Goal: Task Accomplishment & Management: Manage account settings

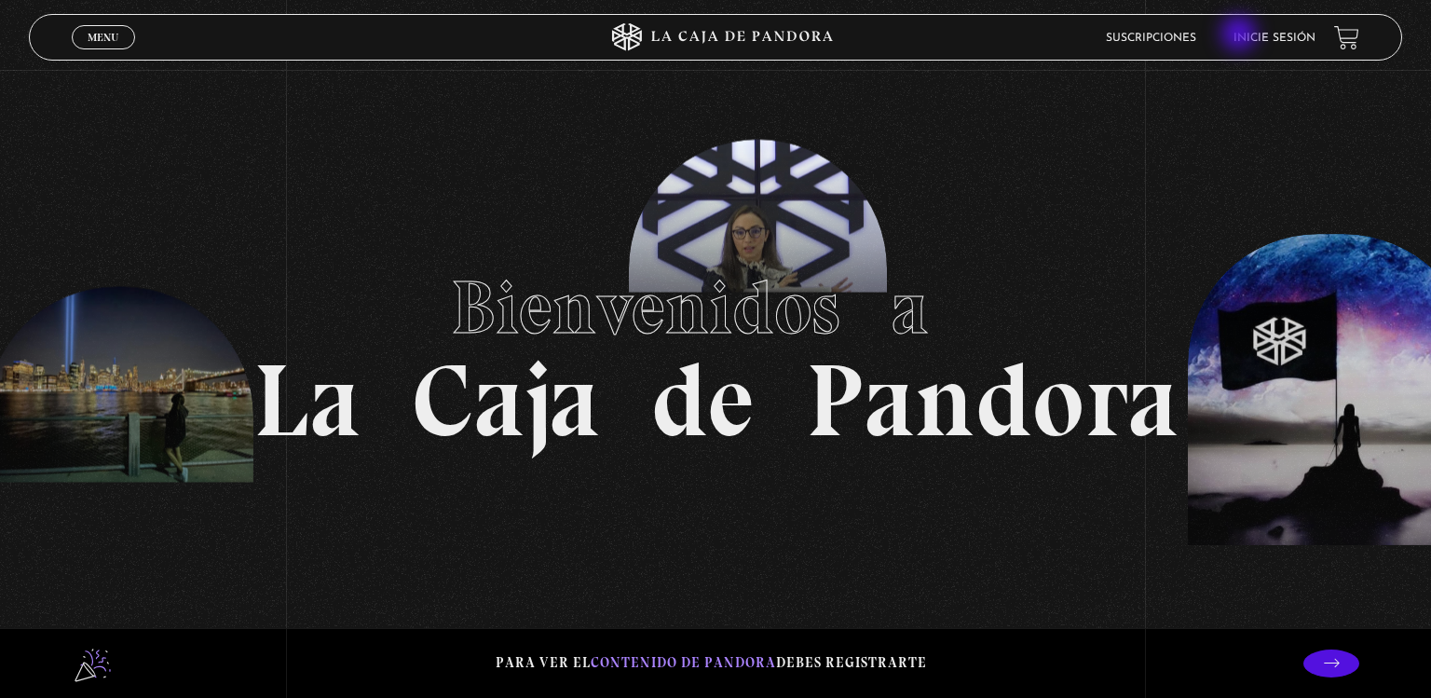
click at [1241, 35] on link "Inicie sesión" at bounding box center [1275, 38] width 82 height 11
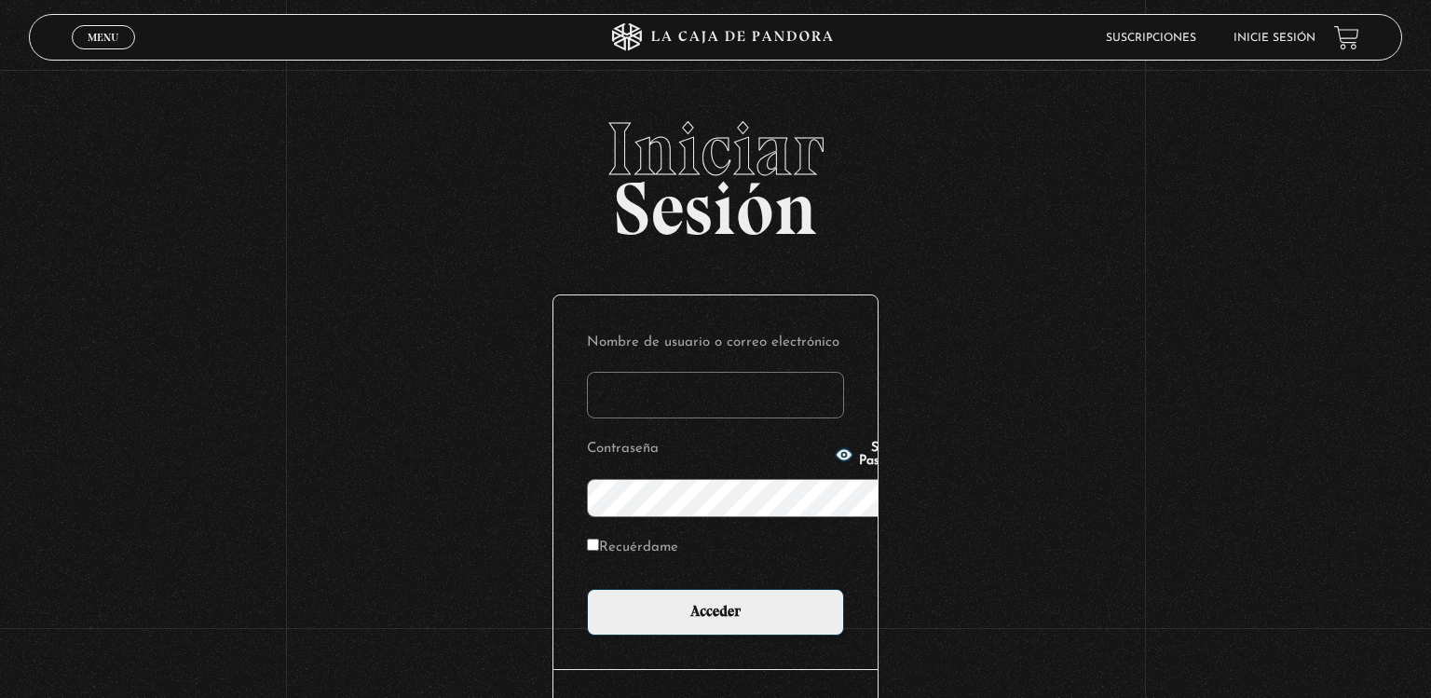
click at [1241, 35] on link "Inicie sesión" at bounding box center [1275, 38] width 82 height 11
click at [766, 372] on input "Nombre de usuario o correo electrónico" at bounding box center [715, 395] width 257 height 47
click at [626, 534] on p "Recuérdame" at bounding box center [715, 553] width 257 height 38
click at [587, 534] on label "Recuérdame" at bounding box center [632, 548] width 91 height 29
type input "vbaltodano91.gmail.com"
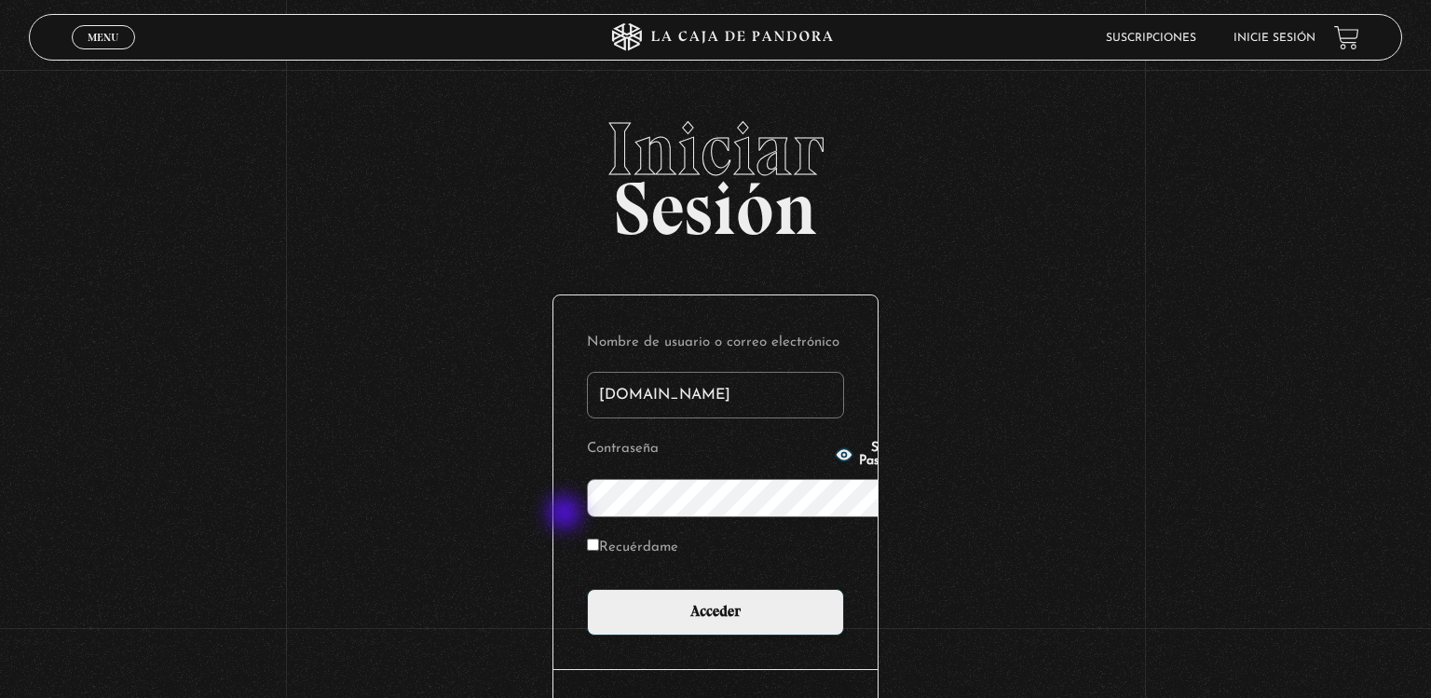
click at [587, 539] on input "Recuérdame" at bounding box center [593, 545] width 12 height 12
checkbox input "true"
click at [859, 455] on span "Show Password" at bounding box center [886, 455] width 54 height 26
click at [859, 455] on span "Hide Password" at bounding box center [886, 455] width 54 height 26
click at [859, 461] on span "Show Password" at bounding box center [886, 455] width 54 height 26
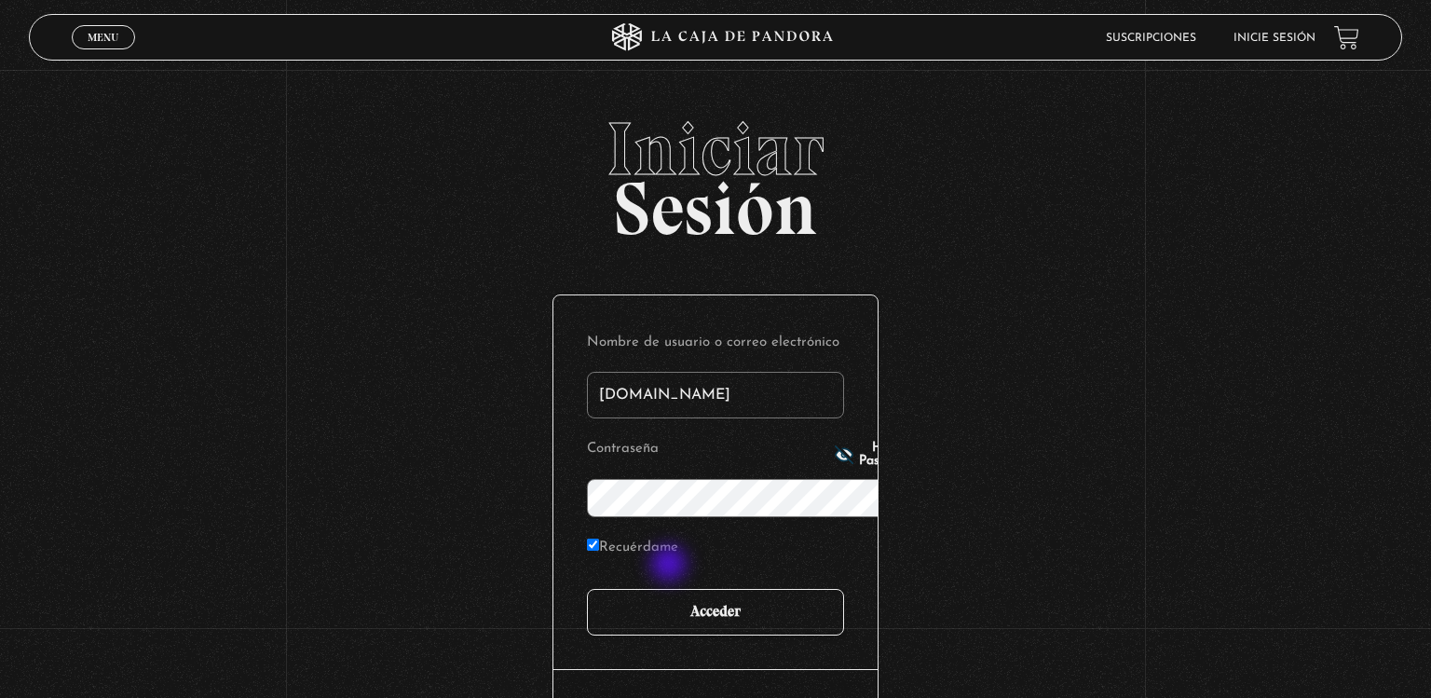
click at [671, 589] on input "Acceder" at bounding box center [715, 612] width 257 height 47
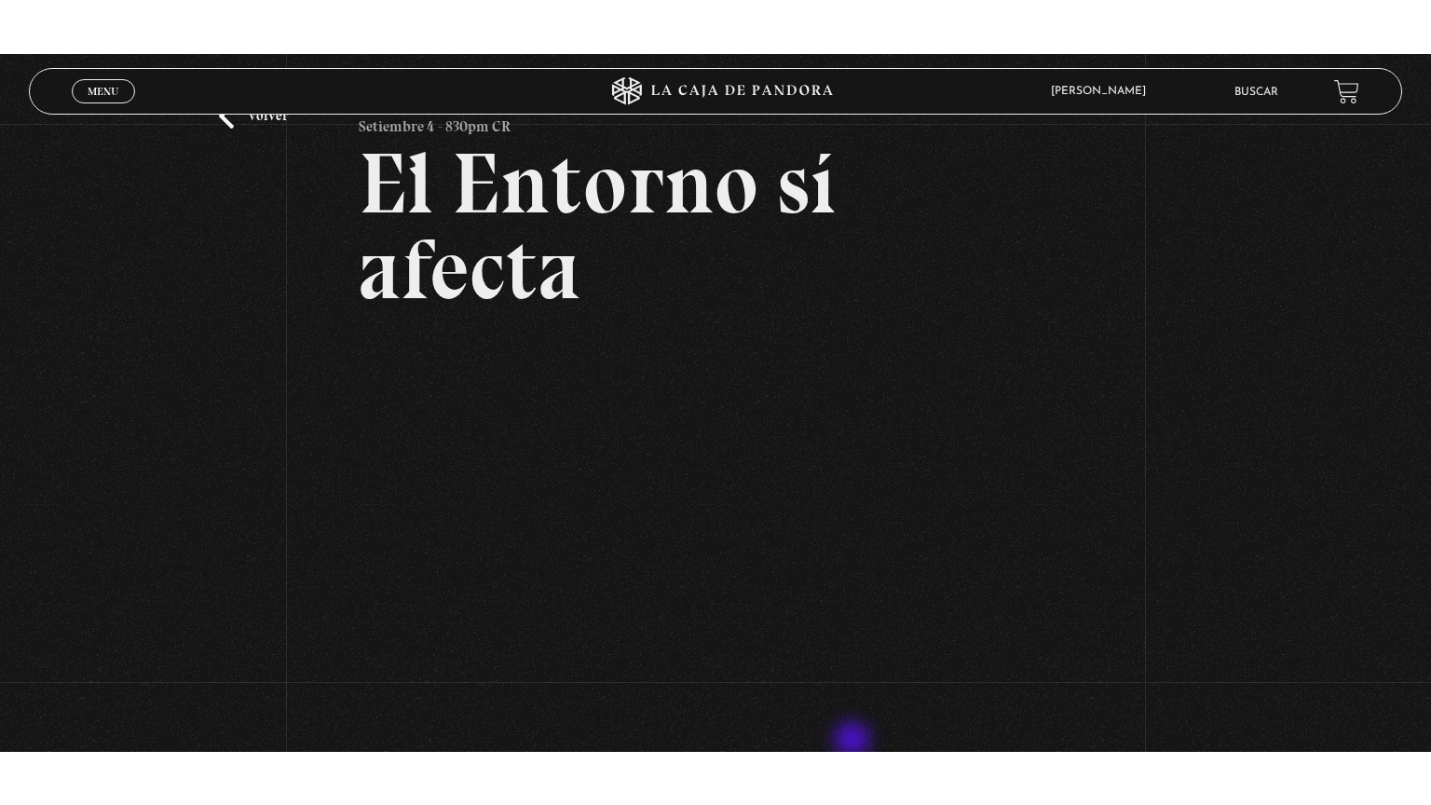
scroll to position [91, 0]
